Goal: Task Accomplishment & Management: Manage account settings

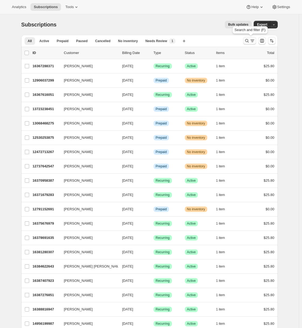
click at [251, 39] on icon "Search and filter results" at bounding box center [252, 40] width 5 height 5
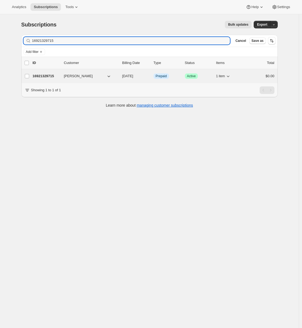
type input "16921329715"
click at [49, 73] on p "16921329715" at bounding box center [46, 75] width 27 height 5
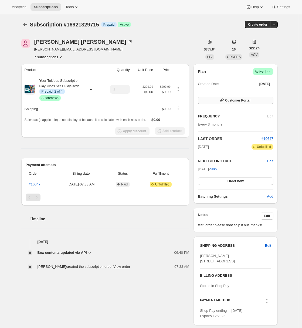
click at [241, 99] on span "Customer Portal" at bounding box center [237, 100] width 25 height 4
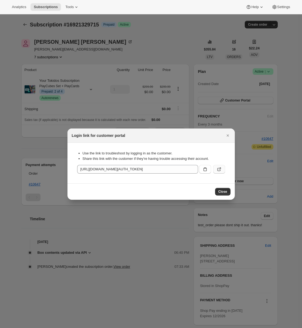
click at [219, 169] on icon ":rcc:" at bounding box center [218, 169] width 5 height 5
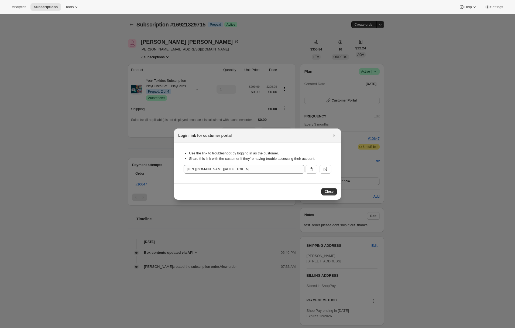
click at [305, 135] on icon "Close" at bounding box center [334, 135] width 5 height 5
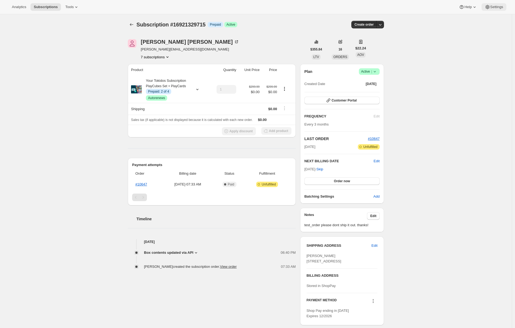
click at [305, 7] on span "Settings" at bounding box center [497, 7] width 13 height 4
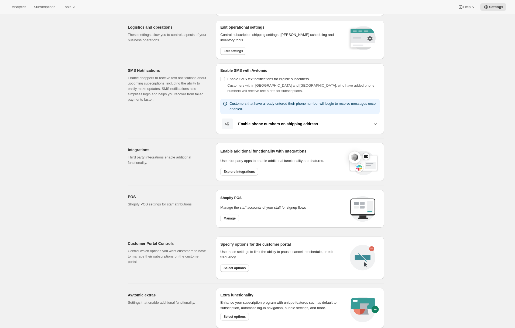
scroll to position [84, 0]
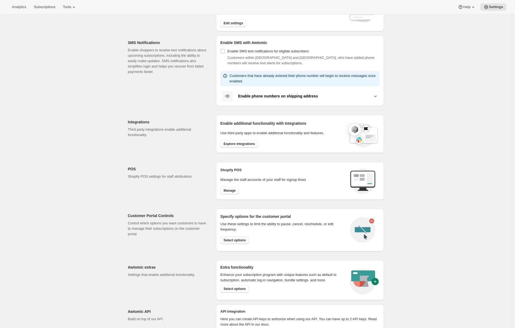
click at [227, 243] on button "Select options" at bounding box center [234, 240] width 29 height 8
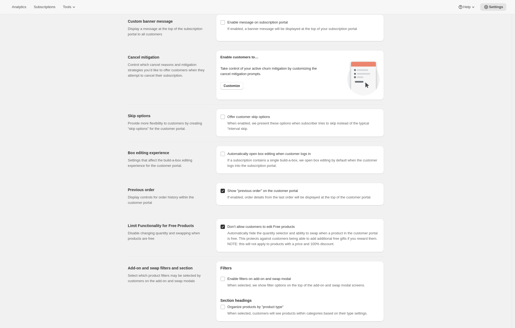
scroll to position [385, 0]
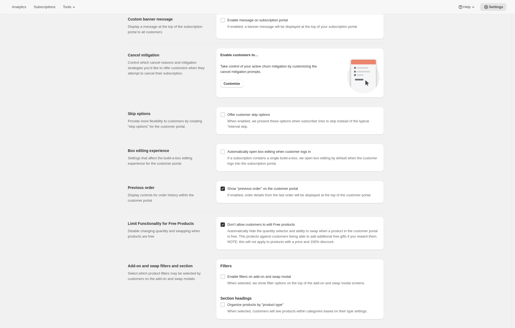
click at [224, 227] on label "Don’t allow customers to edit Free products" at bounding box center [257, 225] width 74 height 8
click at [224, 227] on input "Don’t allow customers to edit Free products" at bounding box center [223, 224] width 4 height 4
checkbox input "false"
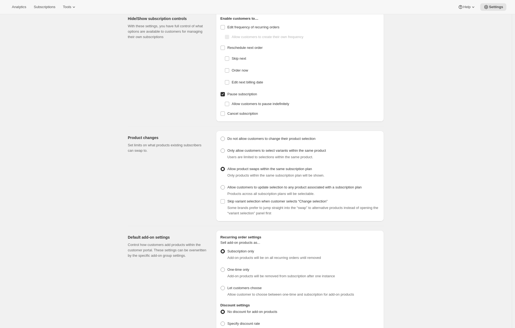
scroll to position [0, 0]
